Goal: Information Seeking & Learning: Find specific fact

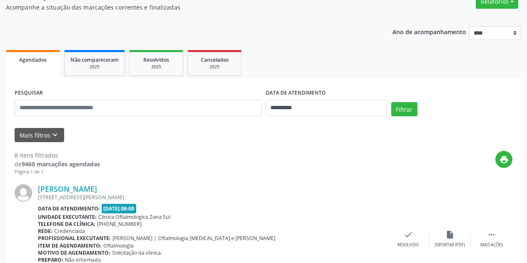
scroll to position [83, 0]
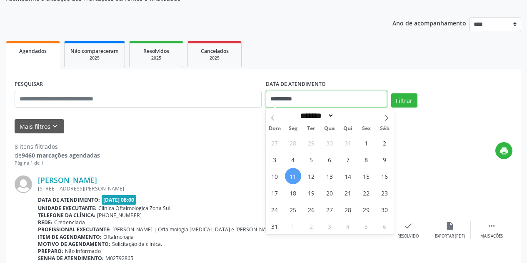
click at [310, 97] on input "**********" at bounding box center [326, 99] width 121 height 17
click at [293, 178] on span "11" at bounding box center [293, 176] width 16 height 16
type input "**********"
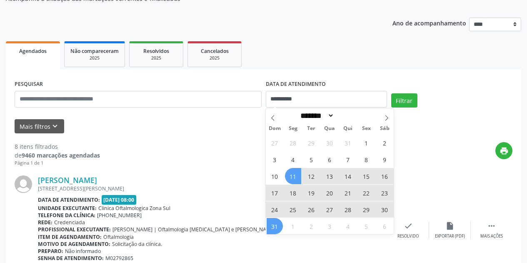
click at [275, 230] on span "31" at bounding box center [275, 226] width 16 height 16
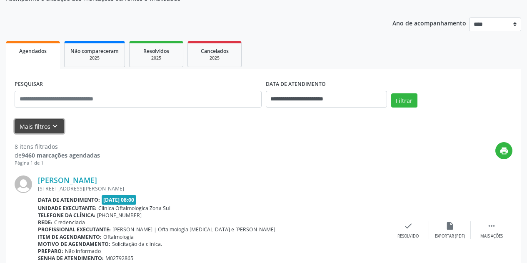
click at [54, 125] on icon "keyboard_arrow_down" at bounding box center [54, 126] width 9 height 9
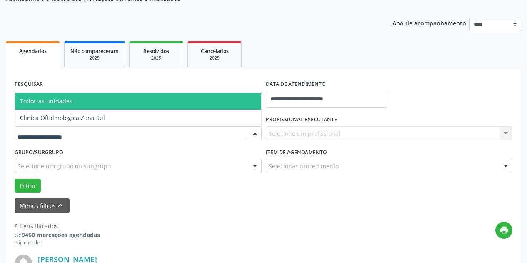
click at [98, 133] on div at bounding box center [138, 133] width 247 height 14
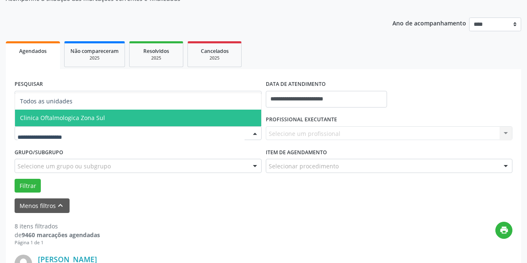
click at [124, 120] on span "Clinica Oftalmologica Zona Sul" at bounding box center [138, 118] width 246 height 17
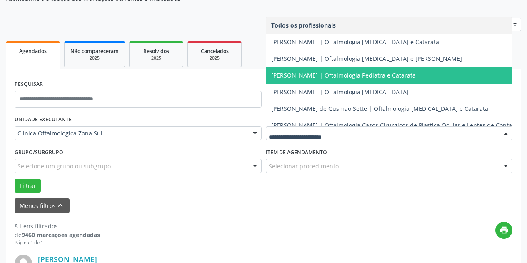
click at [317, 72] on span "[PERSON_NAME] | Oftalmologia Pediatra e Catarata" at bounding box center [343, 75] width 145 height 8
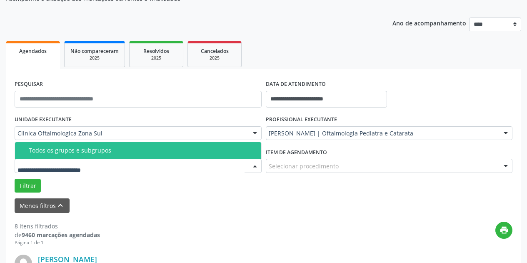
click at [157, 165] on div at bounding box center [138, 166] width 247 height 14
click at [160, 156] on span "Todos os grupos e subgrupos" at bounding box center [138, 150] width 246 height 17
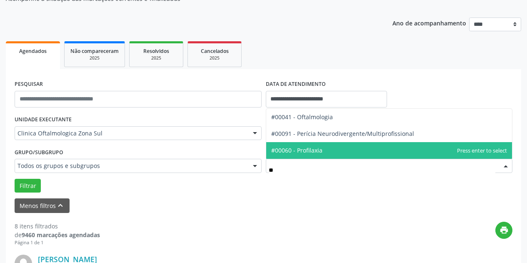
type input "***"
click at [307, 155] on span "#00041 - Oftalmologia" at bounding box center [389, 150] width 246 height 17
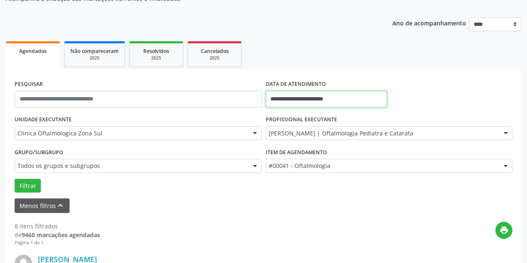
click at [348, 100] on input "**********" at bounding box center [326, 99] width 121 height 17
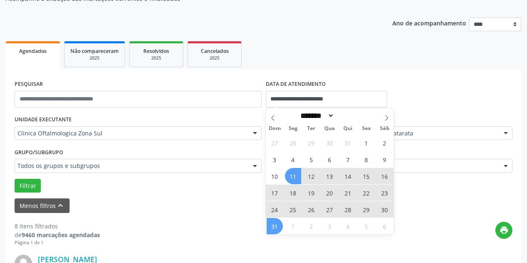
click at [294, 175] on span "11" at bounding box center [293, 176] width 16 height 16
type input "**********"
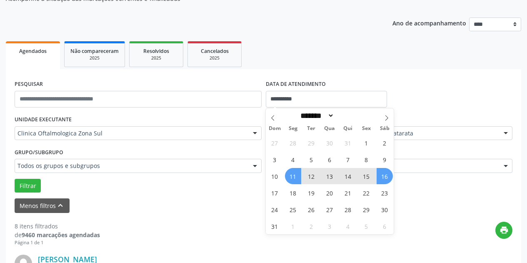
click at [388, 174] on span "16" at bounding box center [385, 176] width 16 height 16
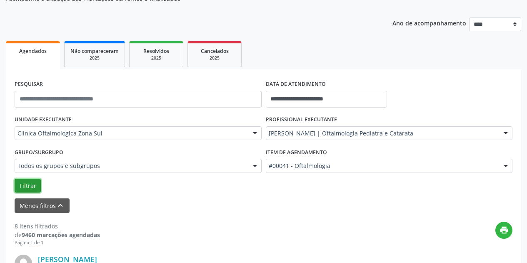
click at [28, 188] on button "Filtrar" at bounding box center [28, 186] width 26 height 14
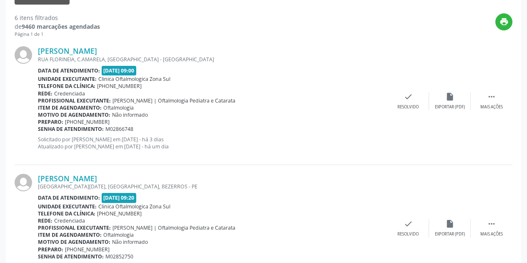
scroll to position [250, 0]
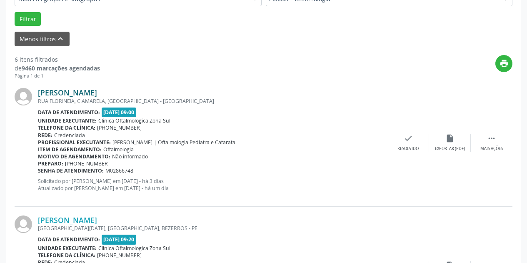
click at [94, 91] on link "[PERSON_NAME]" at bounding box center [67, 92] width 59 height 9
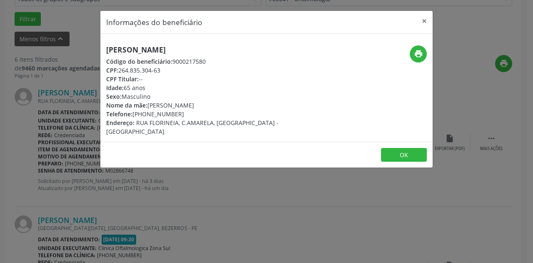
drag, startPoint x: 232, startPoint y: 47, endPoint x: 103, endPoint y: 50, distance: 128.8
click at [103, 50] on div "[PERSON_NAME] Código do beneficiário: 9000217580 CPF: 264.835.304-63 CPF Titula…" at bounding box center [211, 90] width 222 height 90
copy h5 "[PERSON_NAME]"
click at [425, 19] on button "×" at bounding box center [424, 21] width 17 height 20
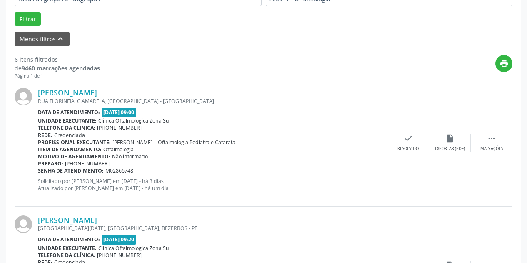
drag, startPoint x: 138, startPoint y: 170, endPoint x: 39, endPoint y: 169, distance: 99.6
click at [39, 169] on div "Senha de atendimento: M02866748" at bounding box center [213, 170] width 350 height 7
copy div "Senha de atendimento: M02866748"
click at [88, 92] on link "[PERSON_NAME]" at bounding box center [67, 92] width 59 height 9
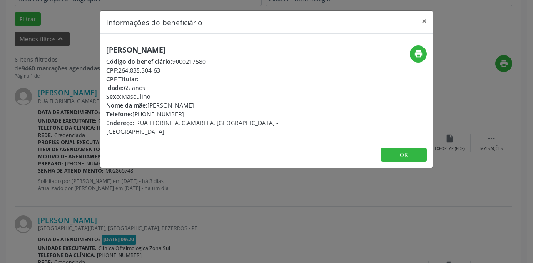
drag, startPoint x: 214, startPoint y: 105, endPoint x: 149, endPoint y: 106, distance: 65.0
click at [149, 106] on div "Nome da mãe: [PERSON_NAME]" at bounding box center [211, 105] width 210 height 9
copy div "[PERSON_NAME]"
click at [219, 83] on div "Idade: 65 anos" at bounding box center [211, 87] width 210 height 9
drag, startPoint x: 182, startPoint y: 114, endPoint x: 143, endPoint y: 116, distance: 38.8
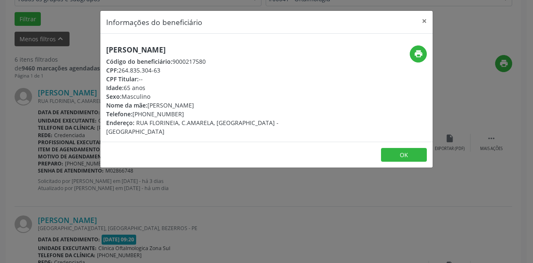
click at [143, 116] on div "Telefone: [PHONE_NUMBER]" at bounding box center [211, 114] width 210 height 9
copy div "98943-3795"
click at [425, 20] on button "×" at bounding box center [424, 21] width 17 height 20
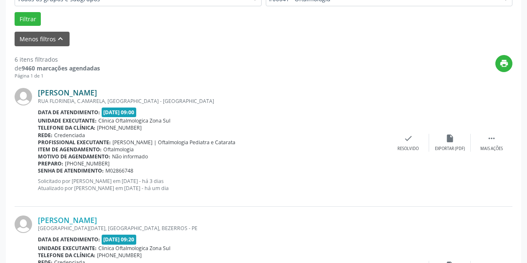
click at [92, 89] on link "[PERSON_NAME]" at bounding box center [67, 92] width 59 height 9
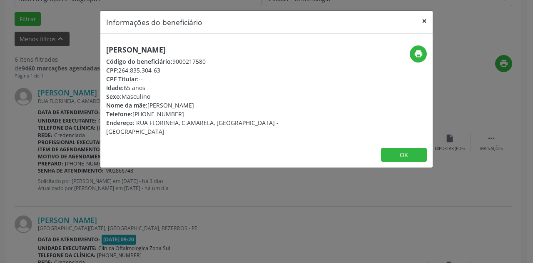
drag, startPoint x: 422, startPoint y: 20, endPoint x: 415, endPoint y: 15, distance: 8.9
click at [422, 20] on button "×" at bounding box center [424, 21] width 17 height 20
